Goal: Navigation & Orientation: Understand site structure

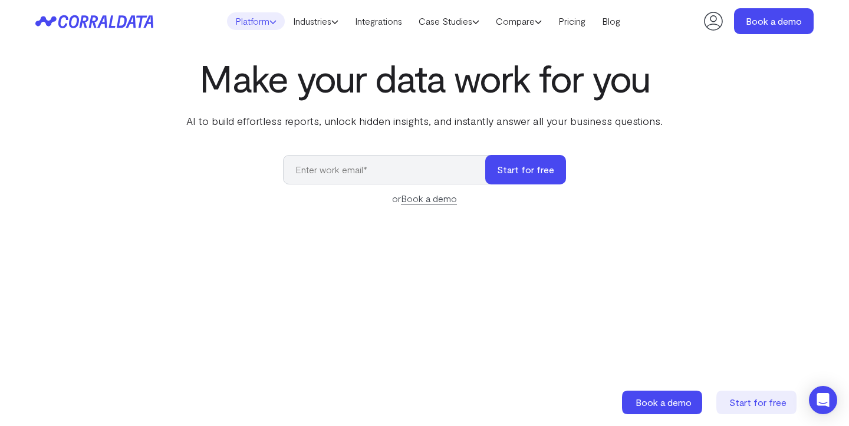
click at [258, 20] on link "Platform" at bounding box center [256, 21] width 58 height 18
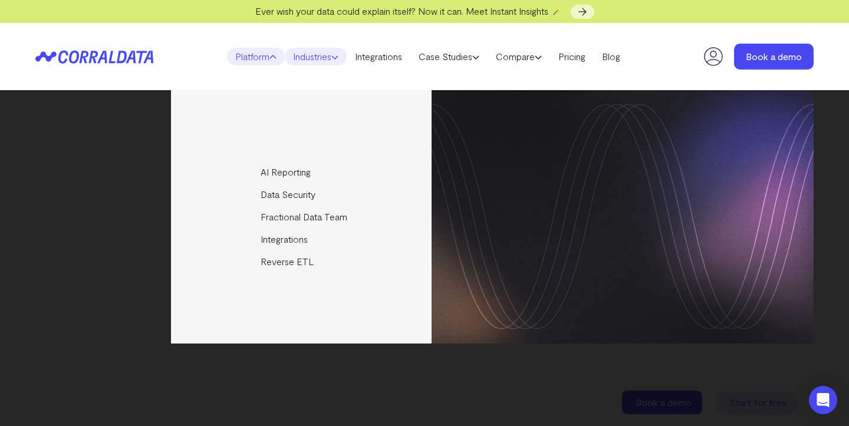
click at [298, 50] on link "Industries" at bounding box center [316, 57] width 62 height 18
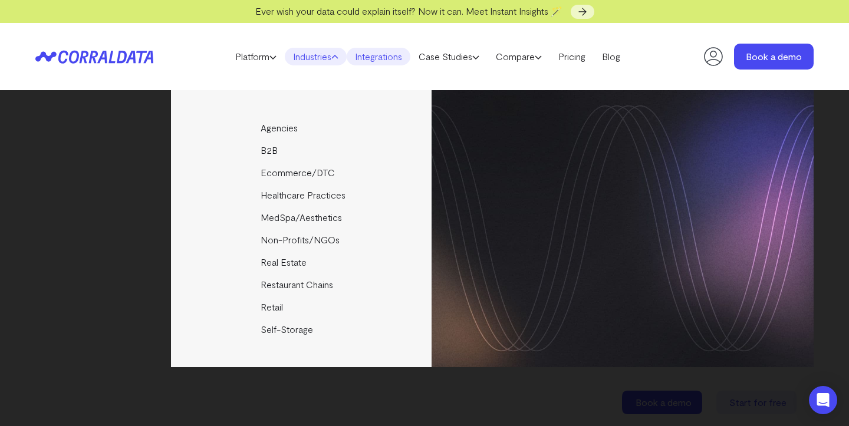
click at [387, 59] on link "Integrations" at bounding box center [378, 57] width 64 height 18
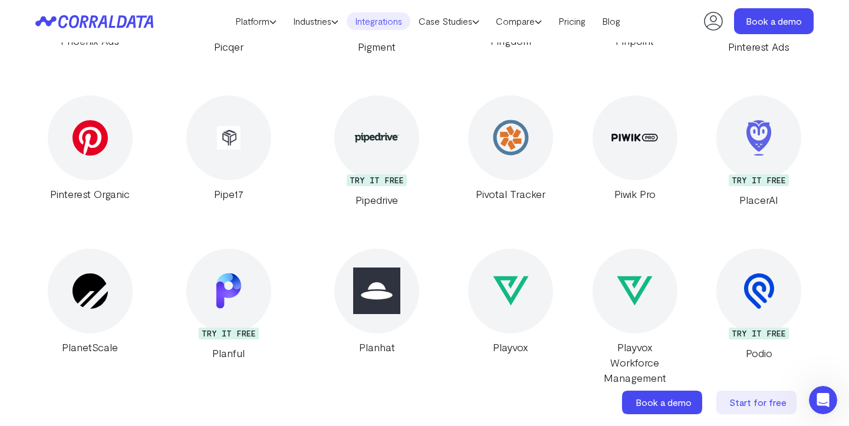
scroll to position [14705, 0]
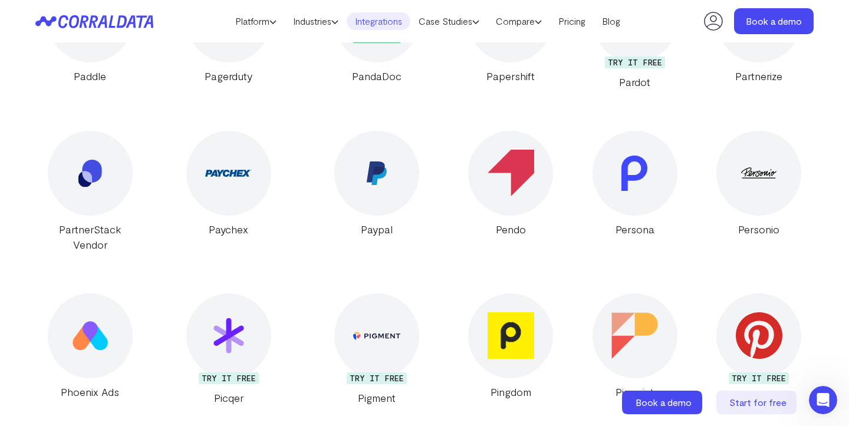
click at [119, 12] on header "Platform AI Reporting Use AI to effortlessly answer any business questions from…" at bounding box center [424, 21] width 778 height 42
click at [120, 17] on icon at bounding box center [122, 21] width 10 height 12
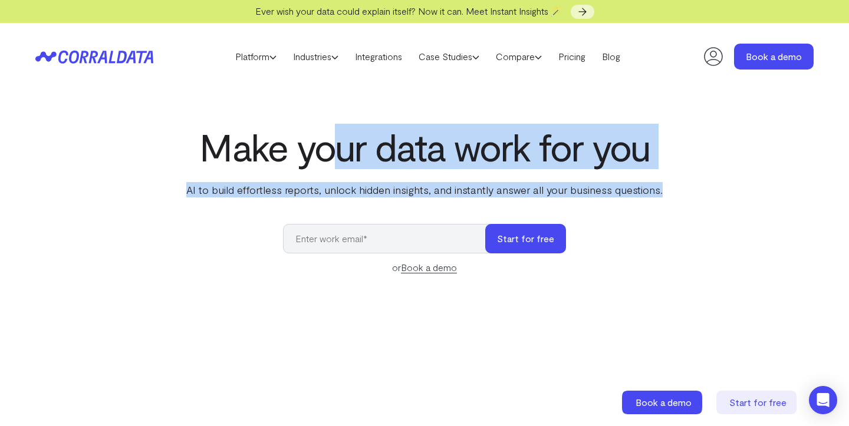
drag, startPoint x: 333, startPoint y: 151, endPoint x: 468, endPoint y: 213, distance: 148.7
click at [468, 214] on div "Make your data work for you AI to build effortless reports, unlock hidden insig…" at bounding box center [424, 389] width 849 height 527
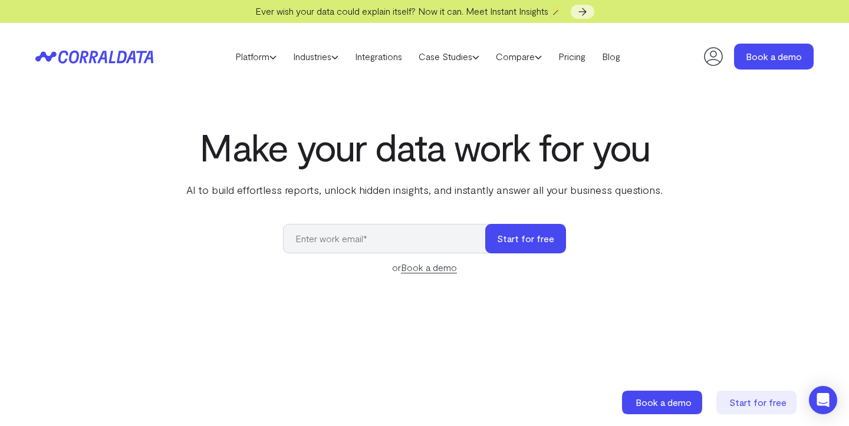
click at [468, 209] on div "Make your data work for you AI to build effortless reports, unlock hidden insig…" at bounding box center [424, 389] width 849 height 527
drag, startPoint x: 468, startPoint y: 209, endPoint x: 414, endPoint y: 150, distance: 80.5
click at [414, 151] on div "Make your data work for you AI to build effortless reports, unlock hidden insig…" at bounding box center [424, 389] width 849 height 527
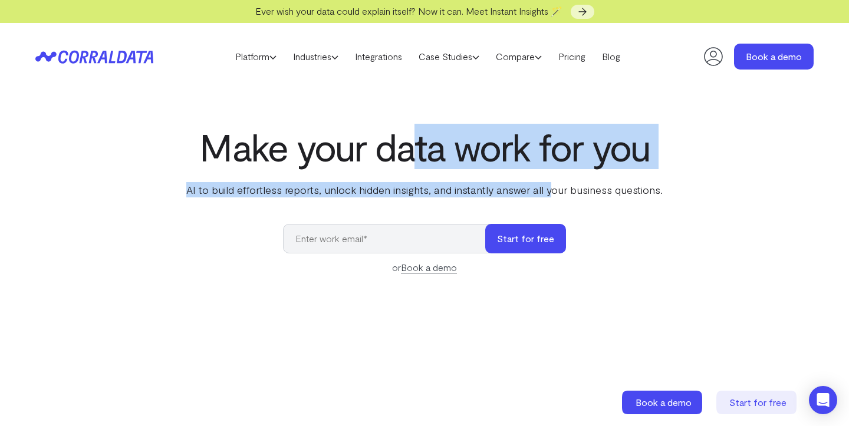
drag, startPoint x: 414, startPoint y: 150, endPoint x: 551, endPoint y: 189, distance: 142.9
click at [552, 194] on div "Make your data work for you AI to build effortless reports, unlock hidden insig…" at bounding box center [424, 162] width 481 height 72
click at [551, 189] on p "AI to build effortless reports, unlock hidden insights, and instantly answer al…" at bounding box center [424, 189] width 481 height 15
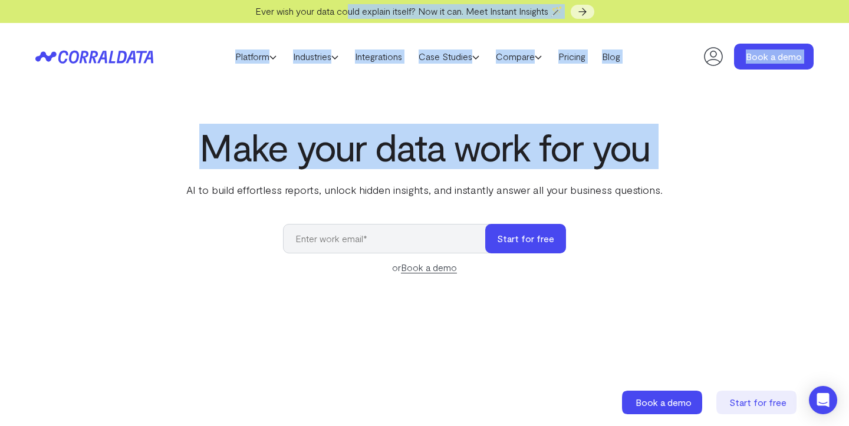
drag, startPoint x: 346, startPoint y: 10, endPoint x: 486, endPoint y: 194, distance: 231.3
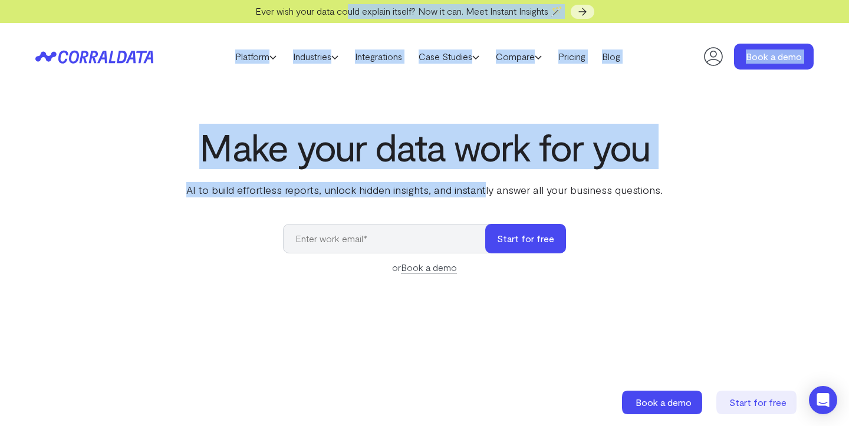
click at [492, 145] on h1 "Make your data work for you" at bounding box center [424, 147] width 481 height 42
